Goal: Information Seeking & Learning: Learn about a topic

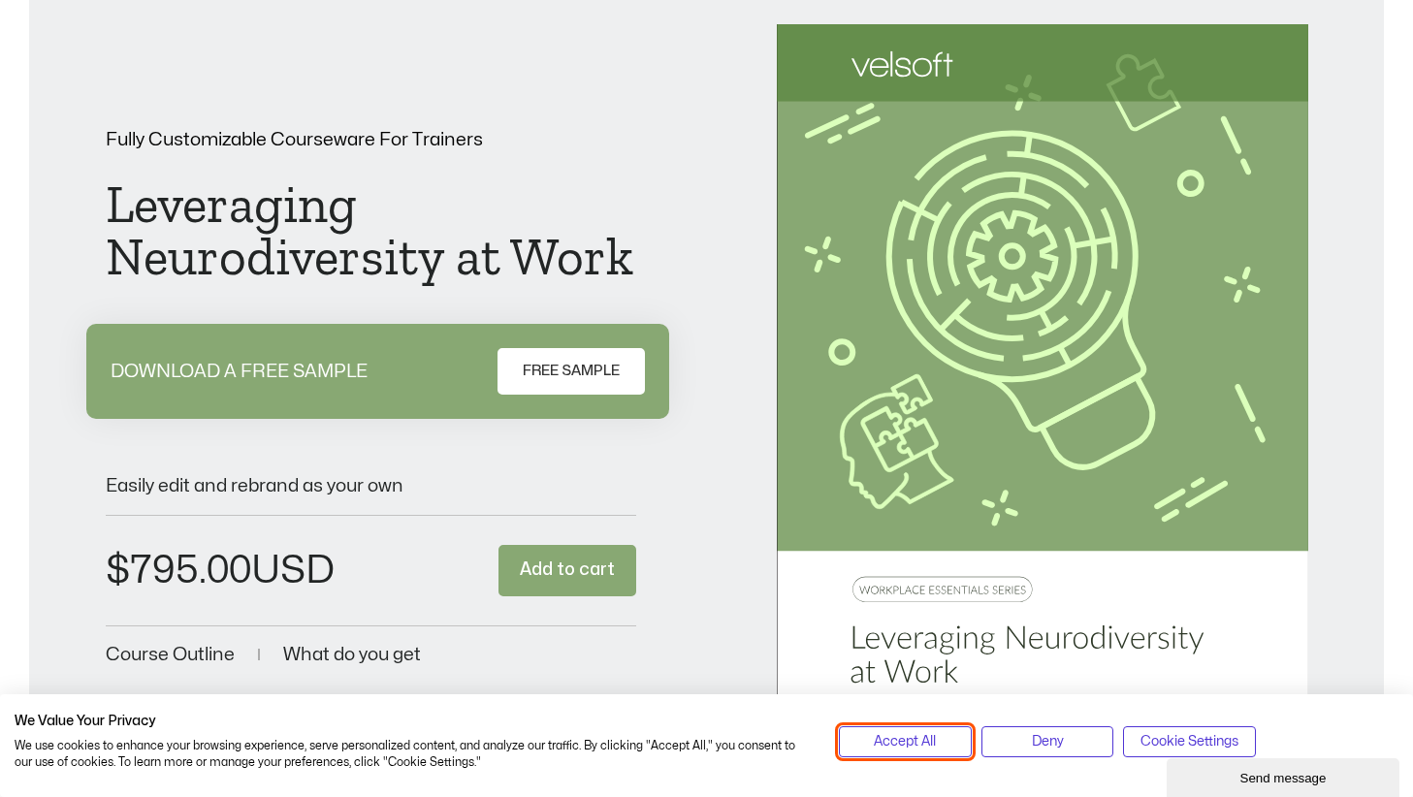
click at [895, 737] on span "Accept All" at bounding box center [905, 741] width 62 height 21
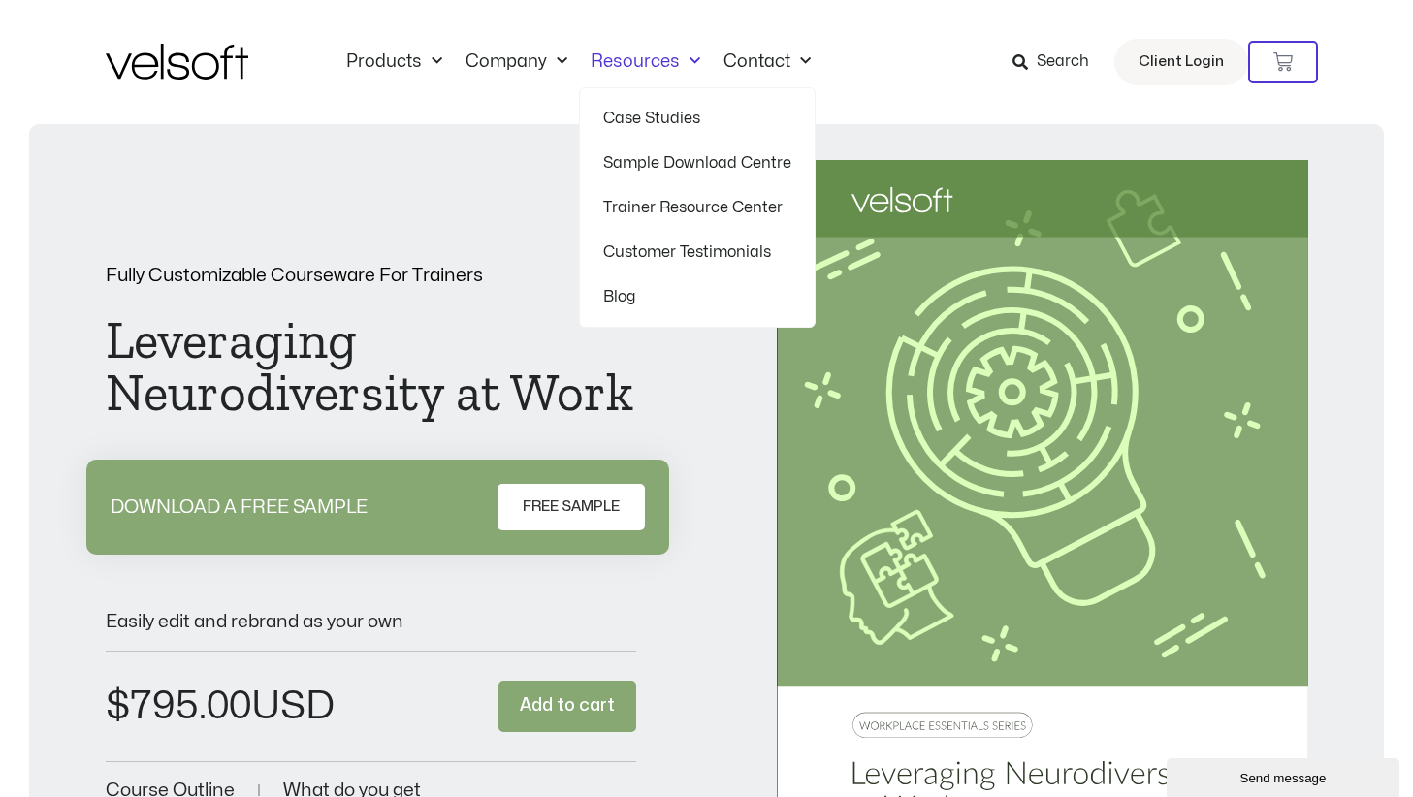
click at [657, 207] on link "Trainer Resource Center" at bounding box center [697, 207] width 188 height 45
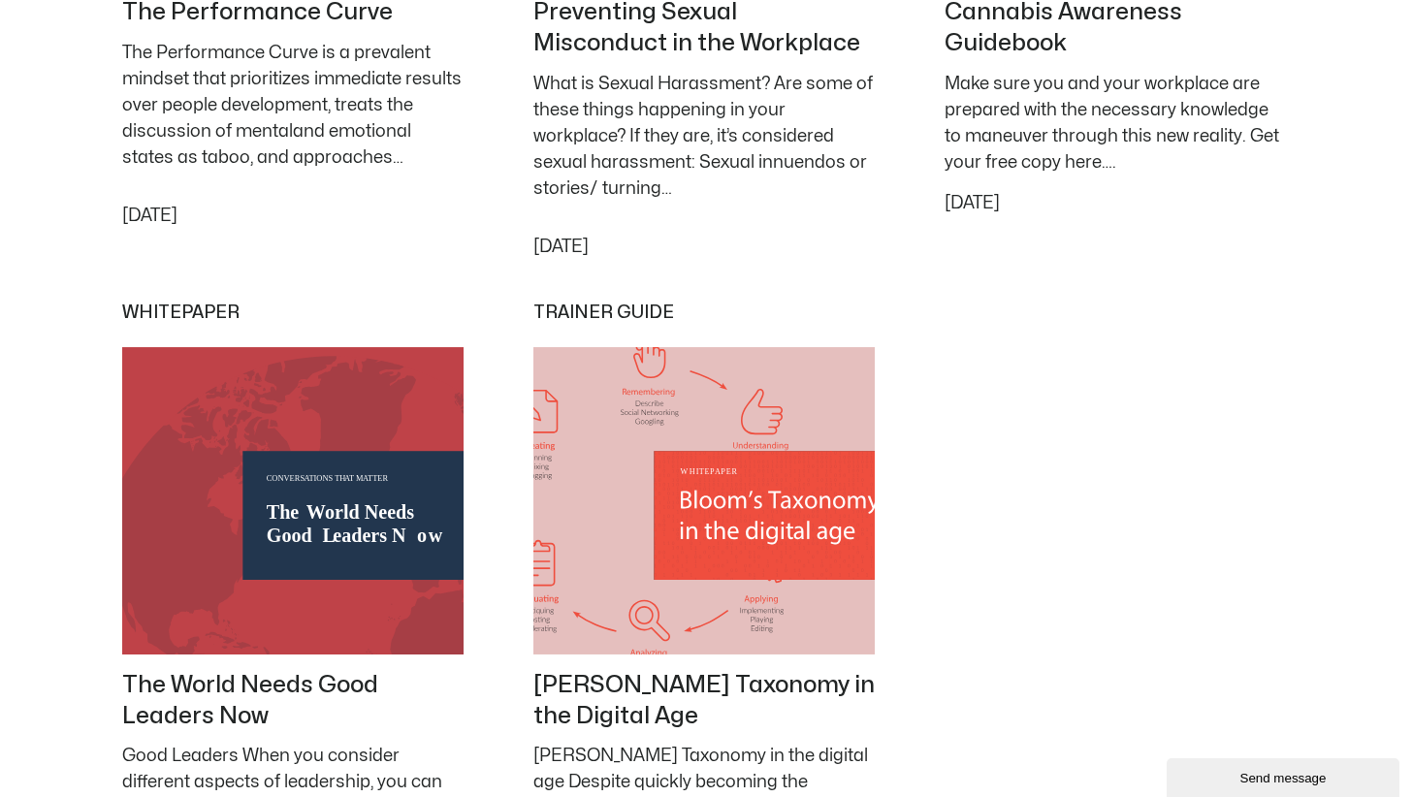
scroll to position [2334, 3]
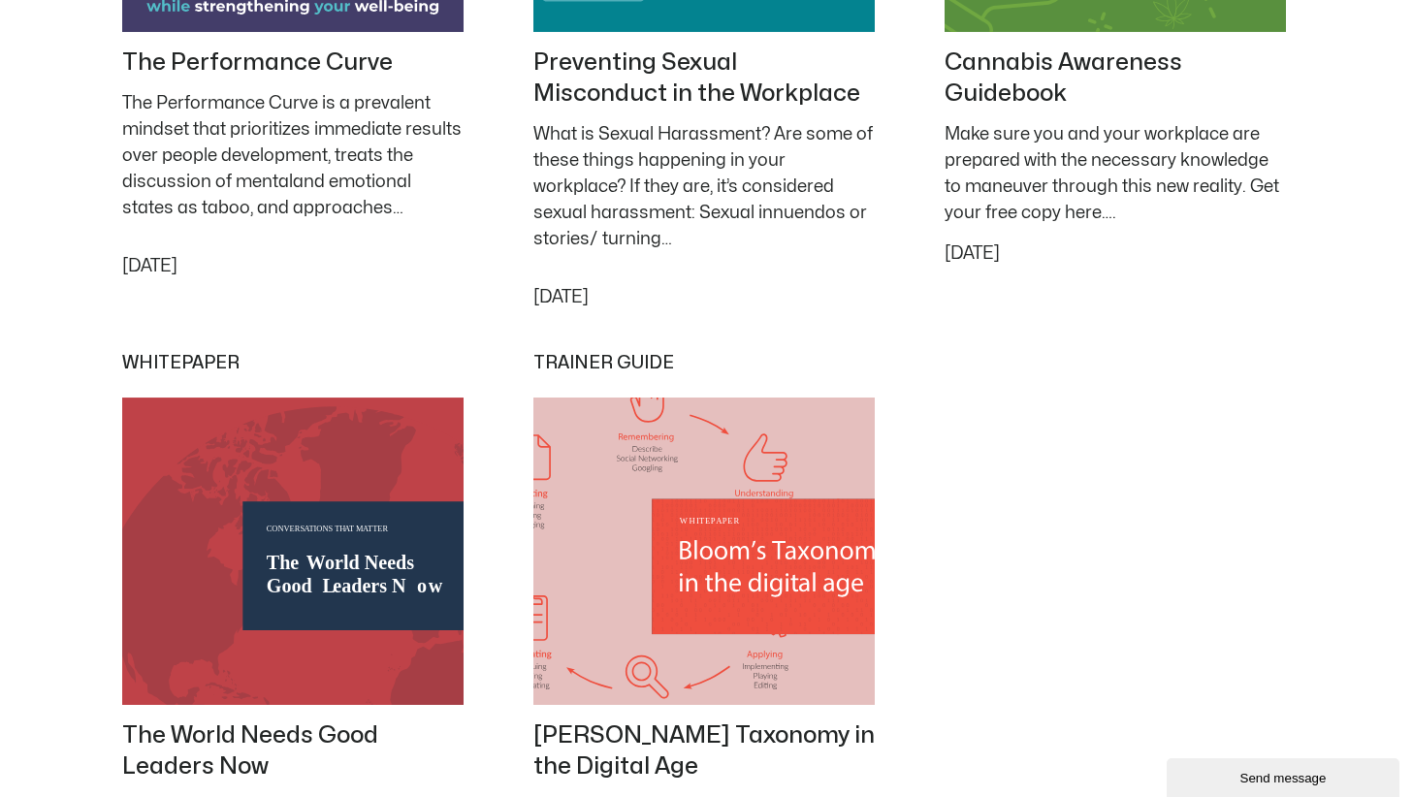
click at [616, 401] on img at bounding box center [704, 551] width 359 height 323
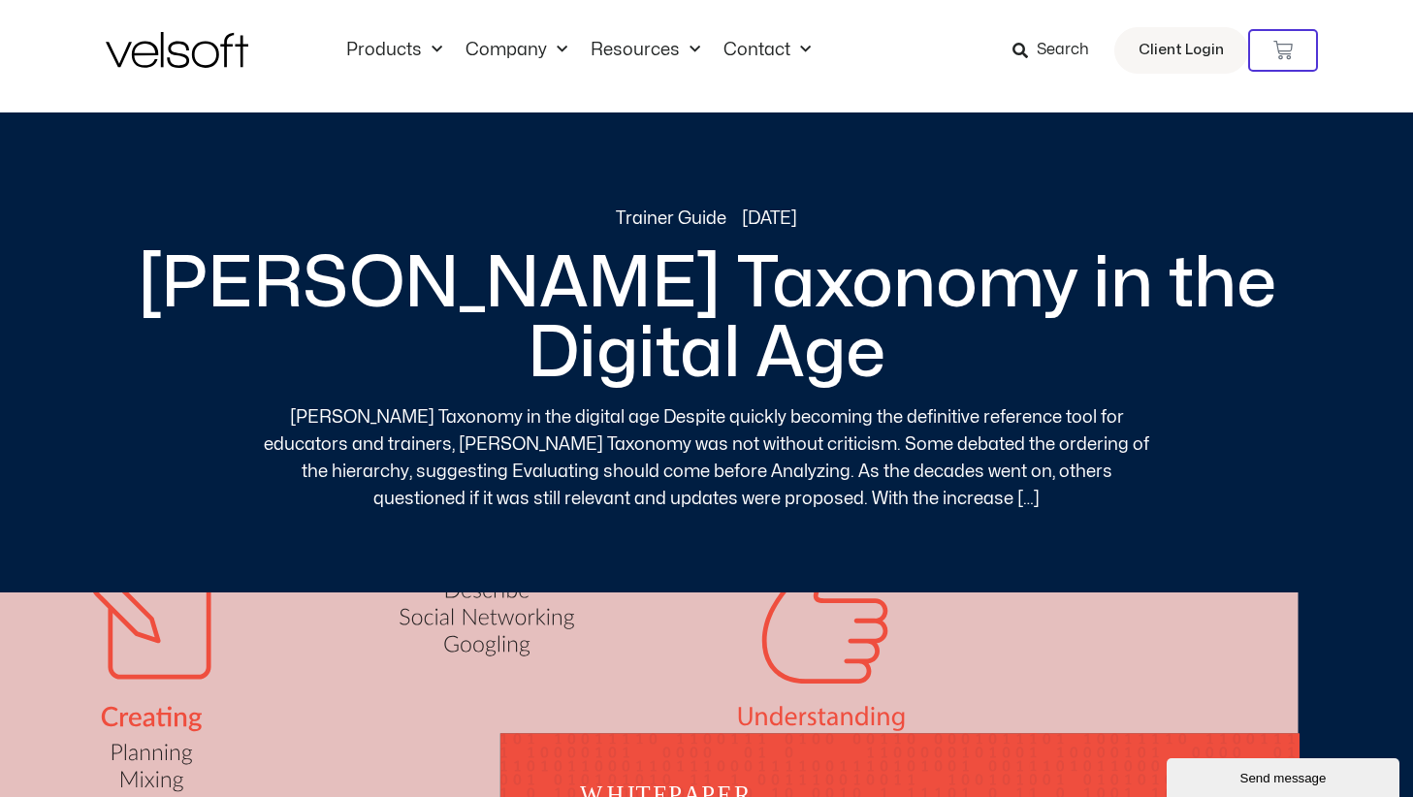
scroll to position [19, 0]
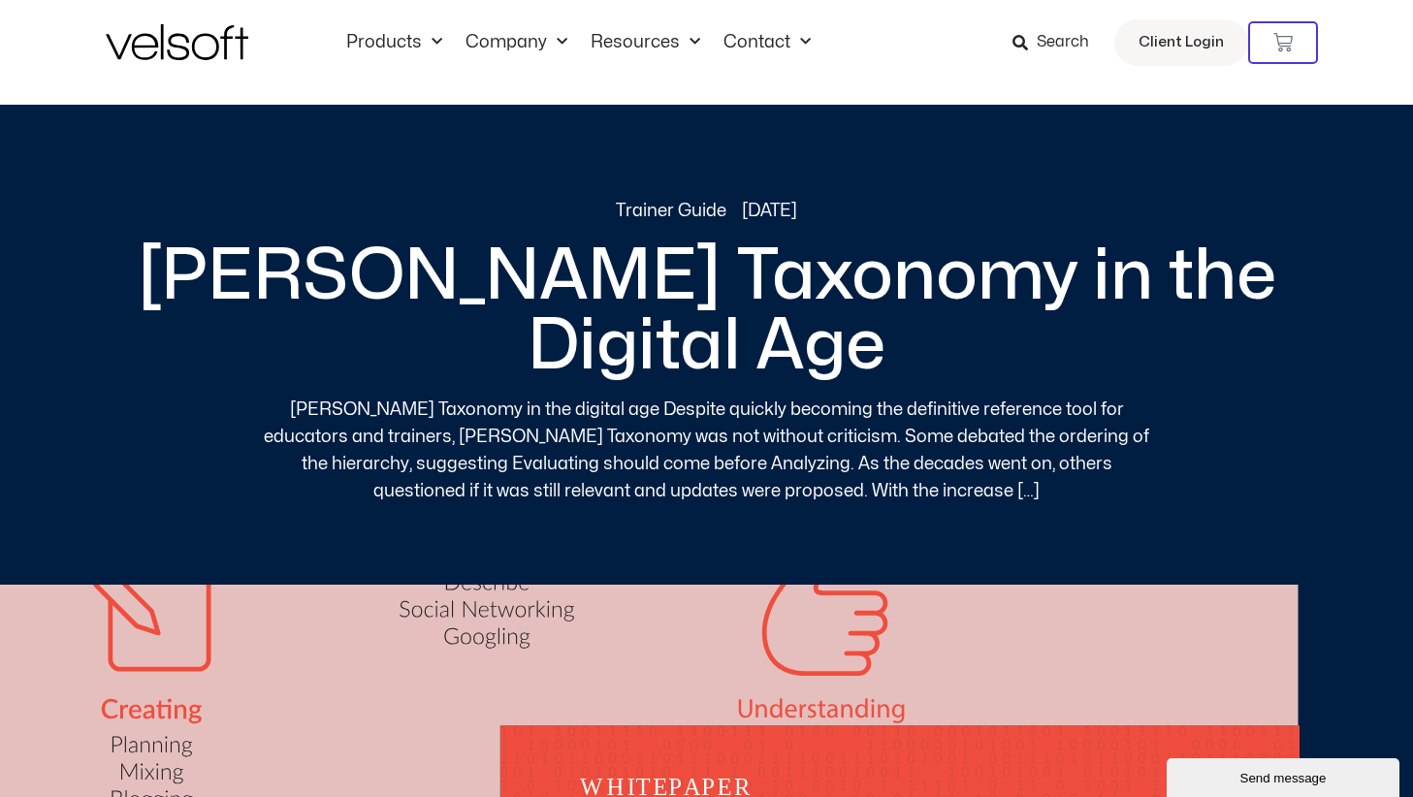
click at [879, 424] on p "Bloom’s Taxonomy in the digital age Despite quickly becoming the definitive ref…" at bounding box center [707, 451] width 892 height 109
click at [842, 427] on p "Bloom’s Taxonomy in the digital age Despite quickly becoming the definitive ref…" at bounding box center [707, 451] width 892 height 109
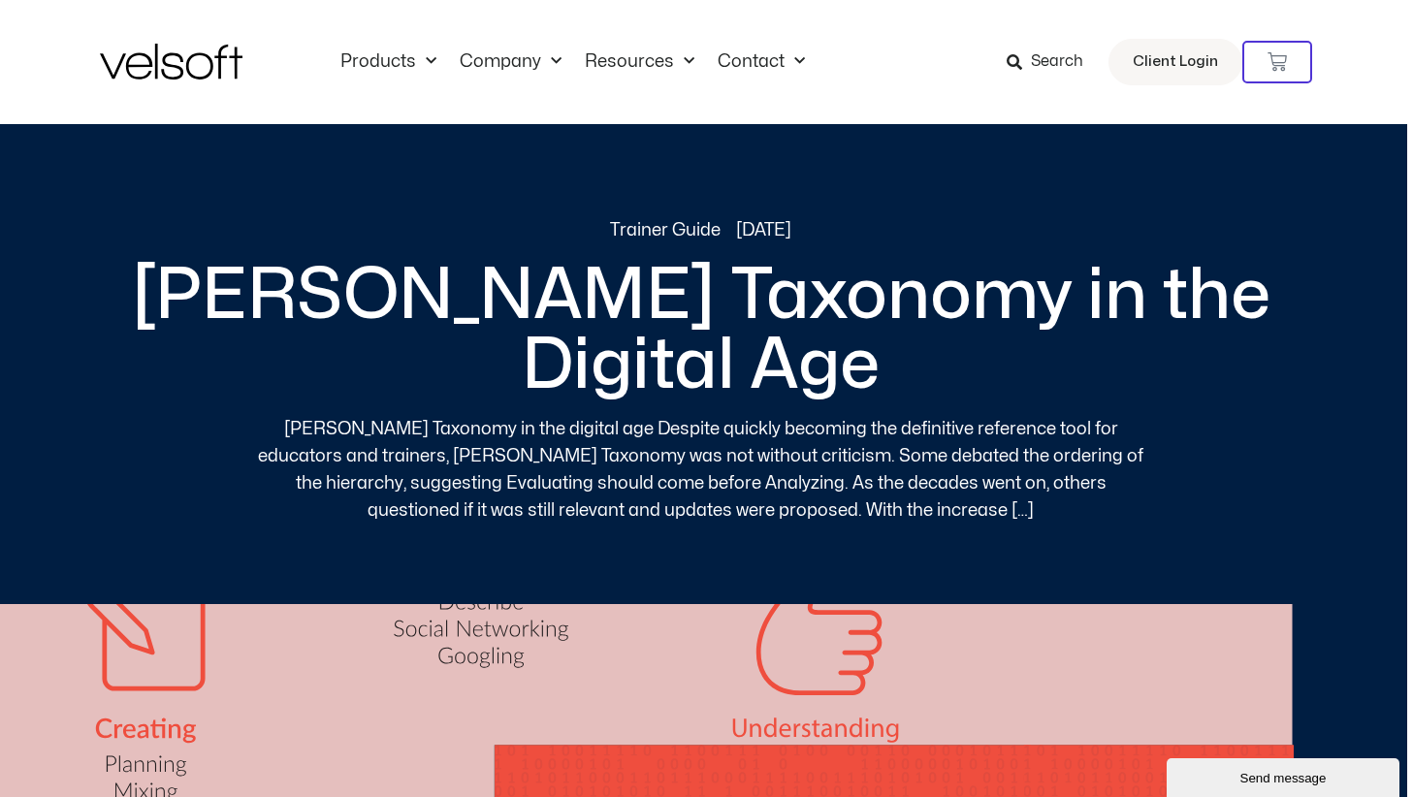
scroll to position [0, 6]
click at [1162, 66] on span "Client Login" at bounding box center [1174, 61] width 85 height 25
